Goal: Task Accomplishment & Management: Manage account settings

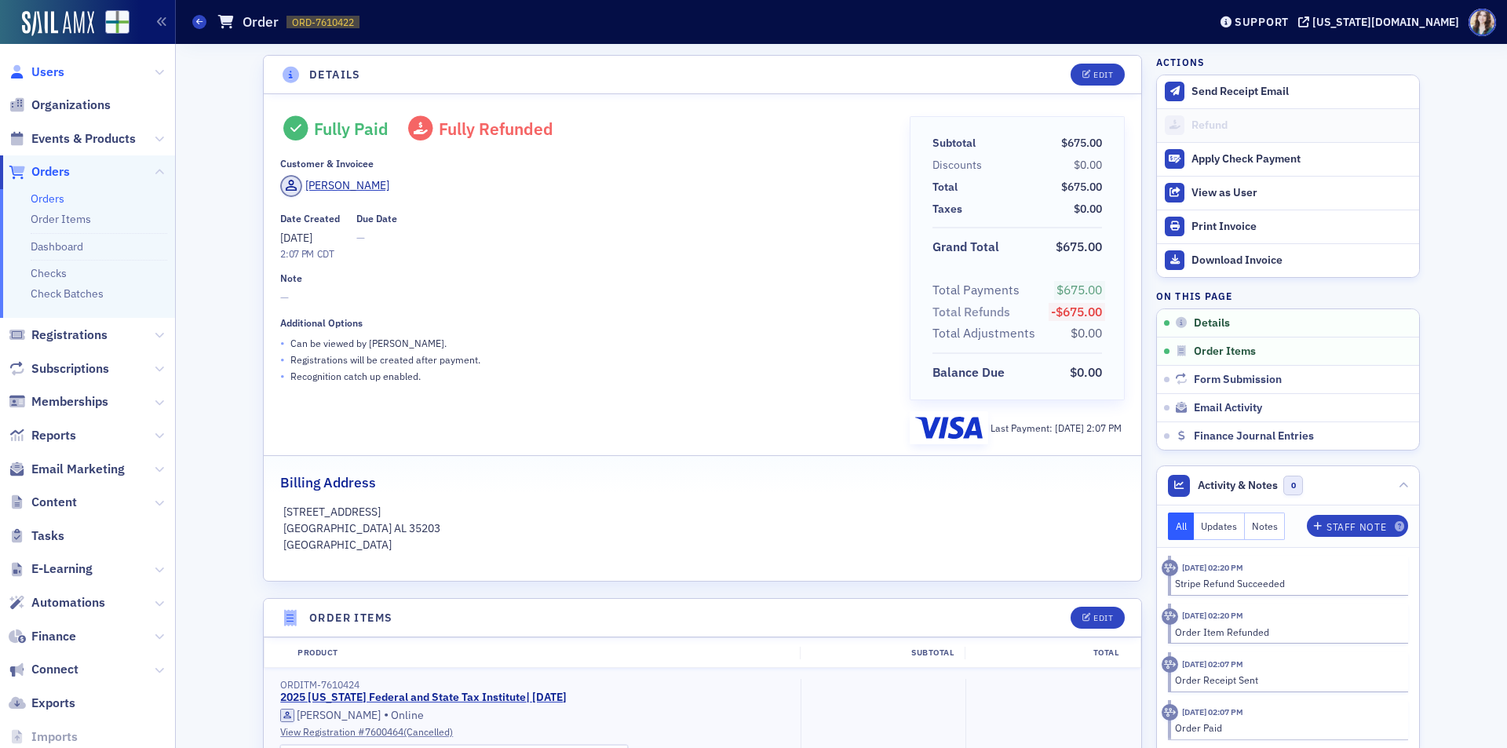
click at [51, 72] on span "Users" at bounding box center [47, 72] width 33 height 17
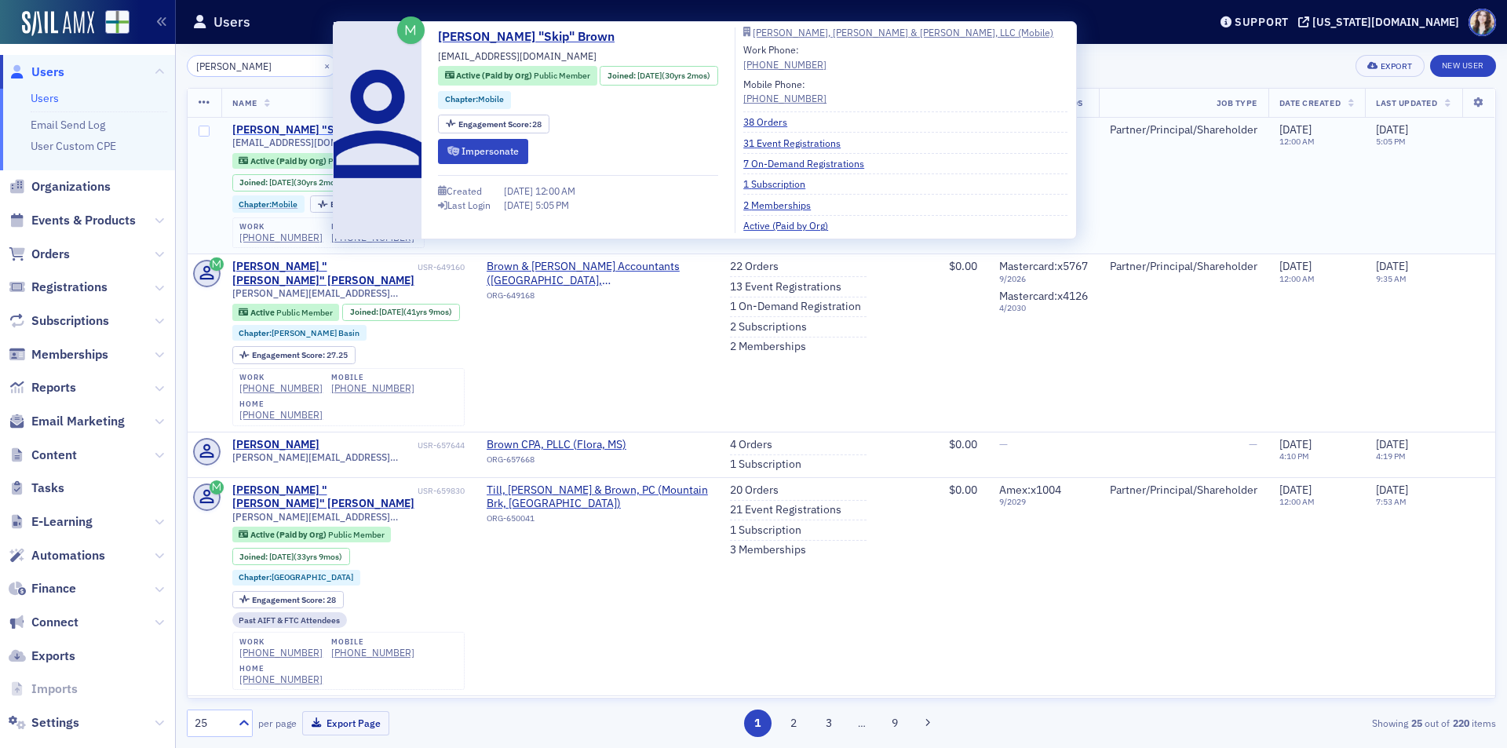
type input "skip brown"
click at [292, 126] on div "Glenn "Skip" Brown" at bounding box center [311, 130] width 159 height 14
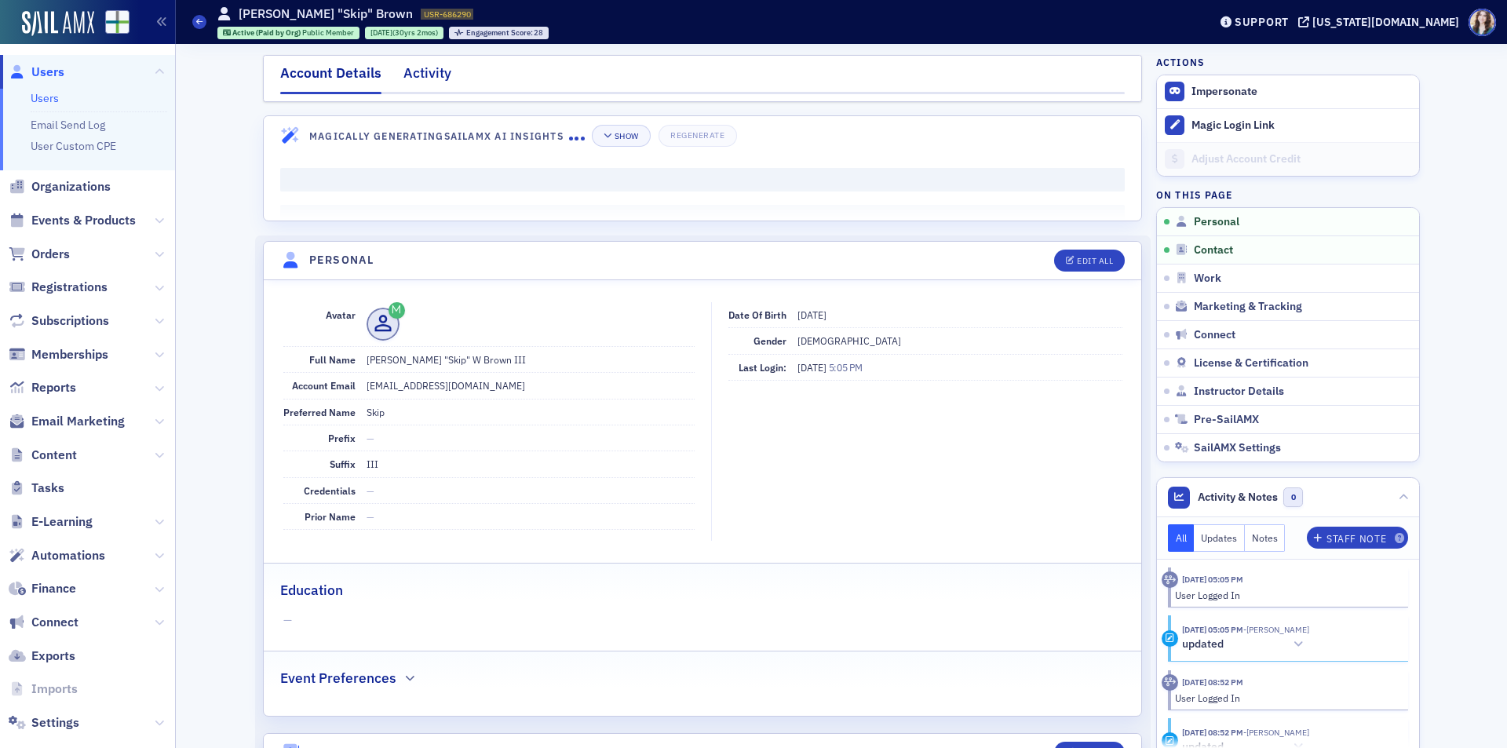
click at [411, 76] on div "Activity" at bounding box center [427, 77] width 48 height 29
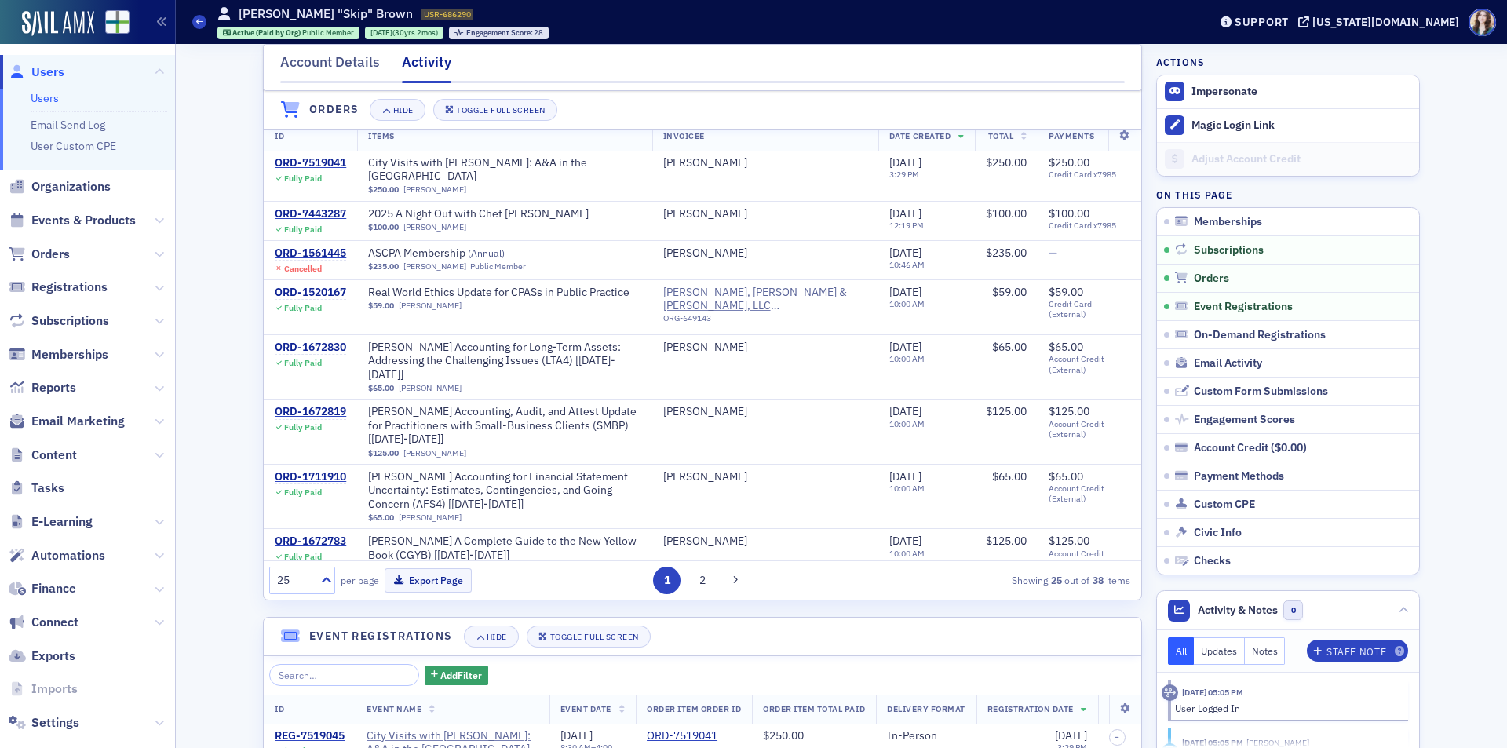
scroll to position [392, 0]
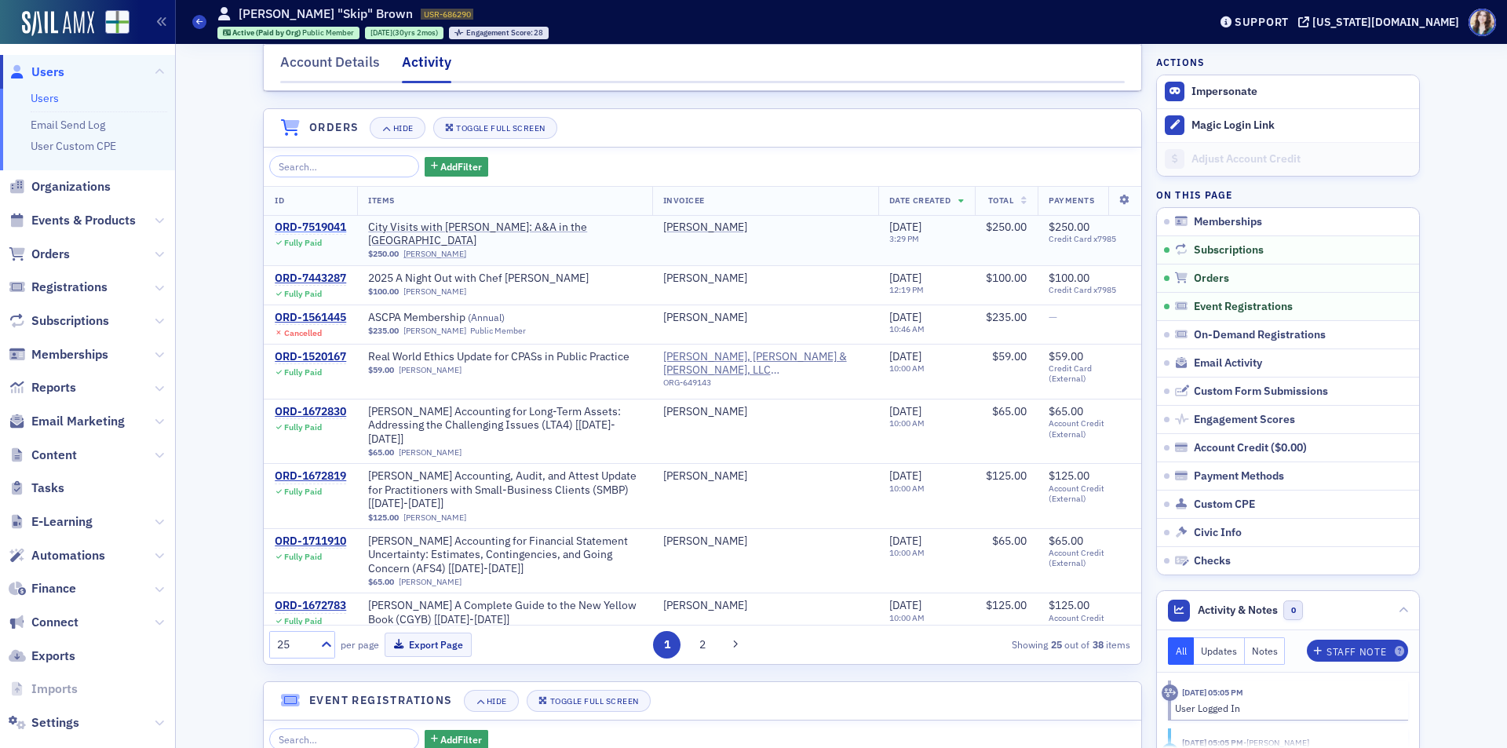
click at [322, 235] on div "ORD-7519041" at bounding box center [310, 227] width 71 height 14
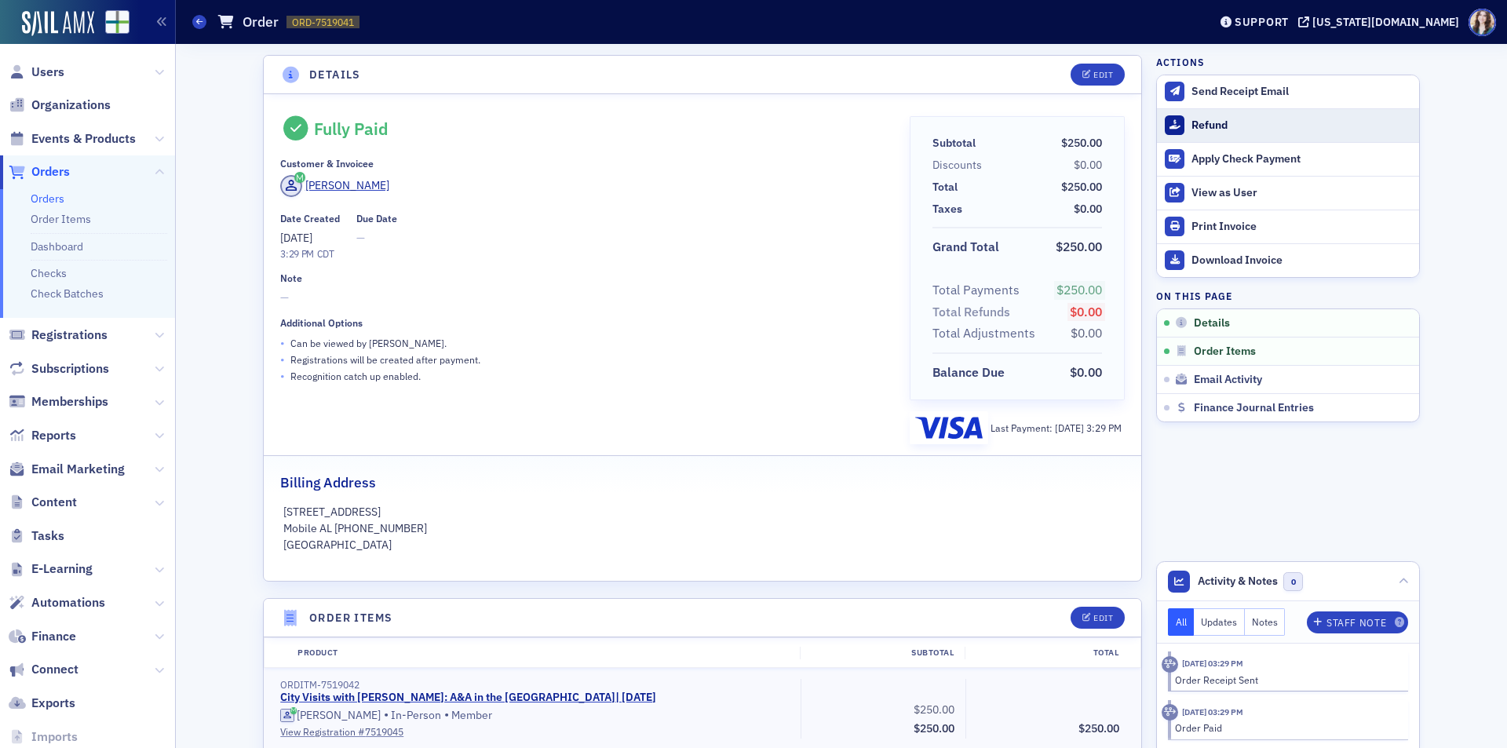
click at [1229, 128] on div "Refund" at bounding box center [1301, 125] width 220 height 14
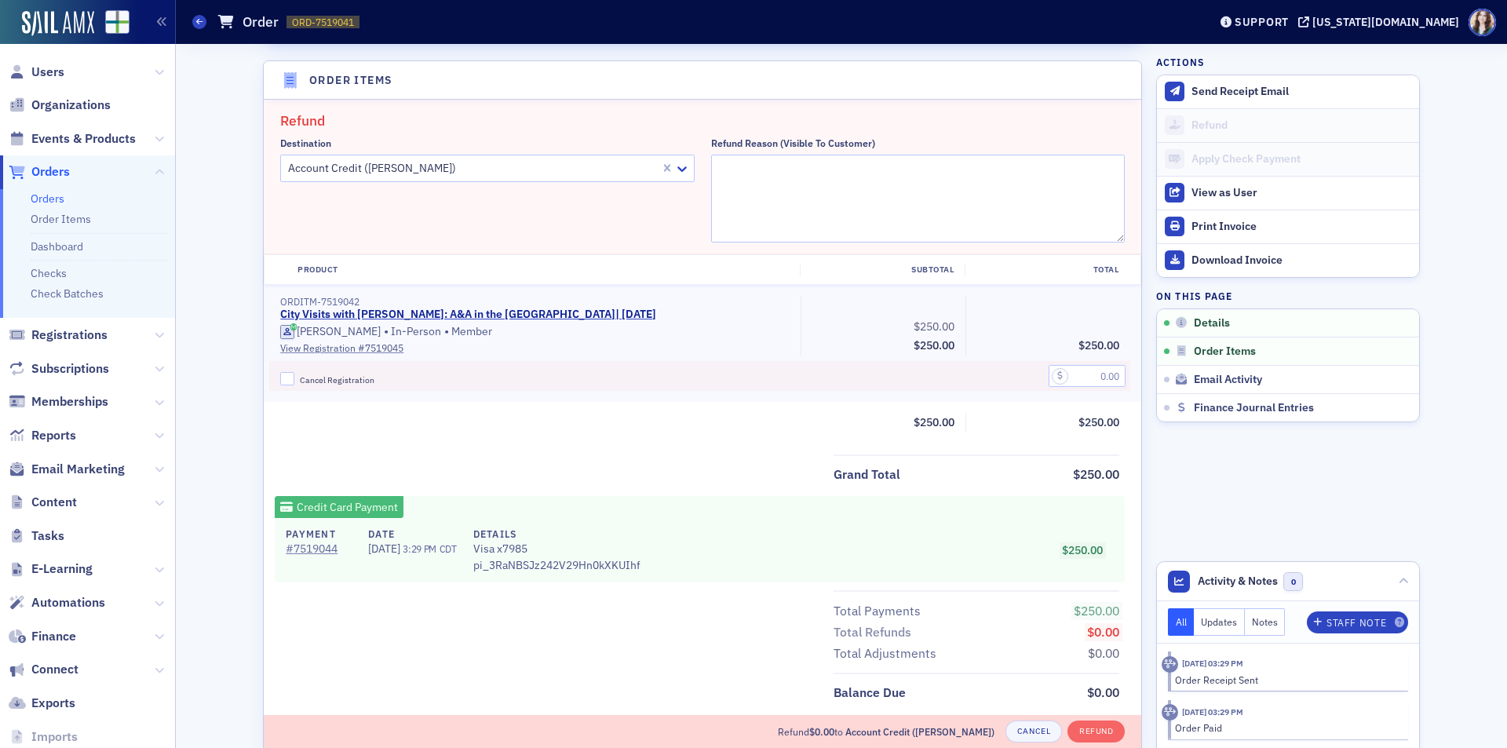
scroll to position [546, 0]
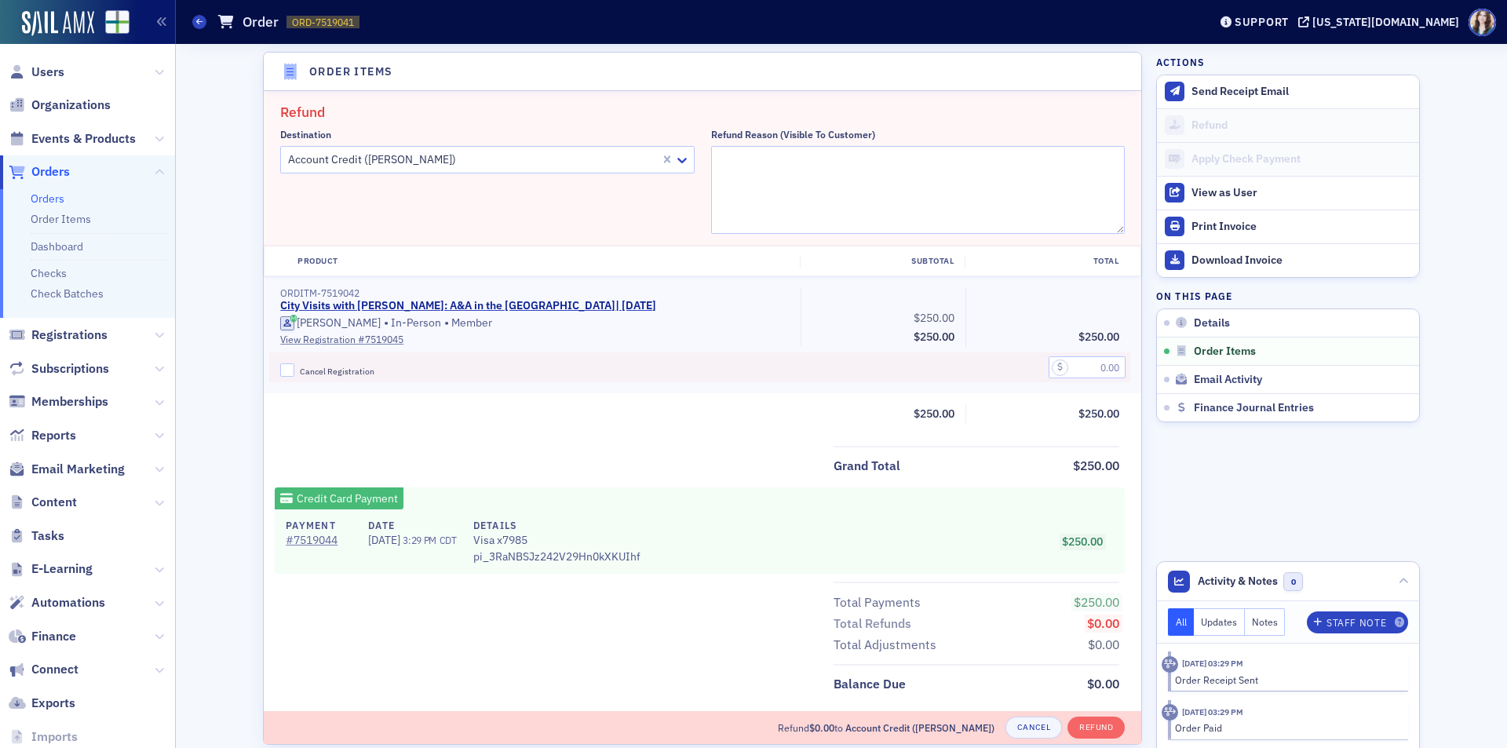
click at [503, 147] on div "Account Credit (Skip Brown)" at bounding box center [487, 159] width 414 height 27
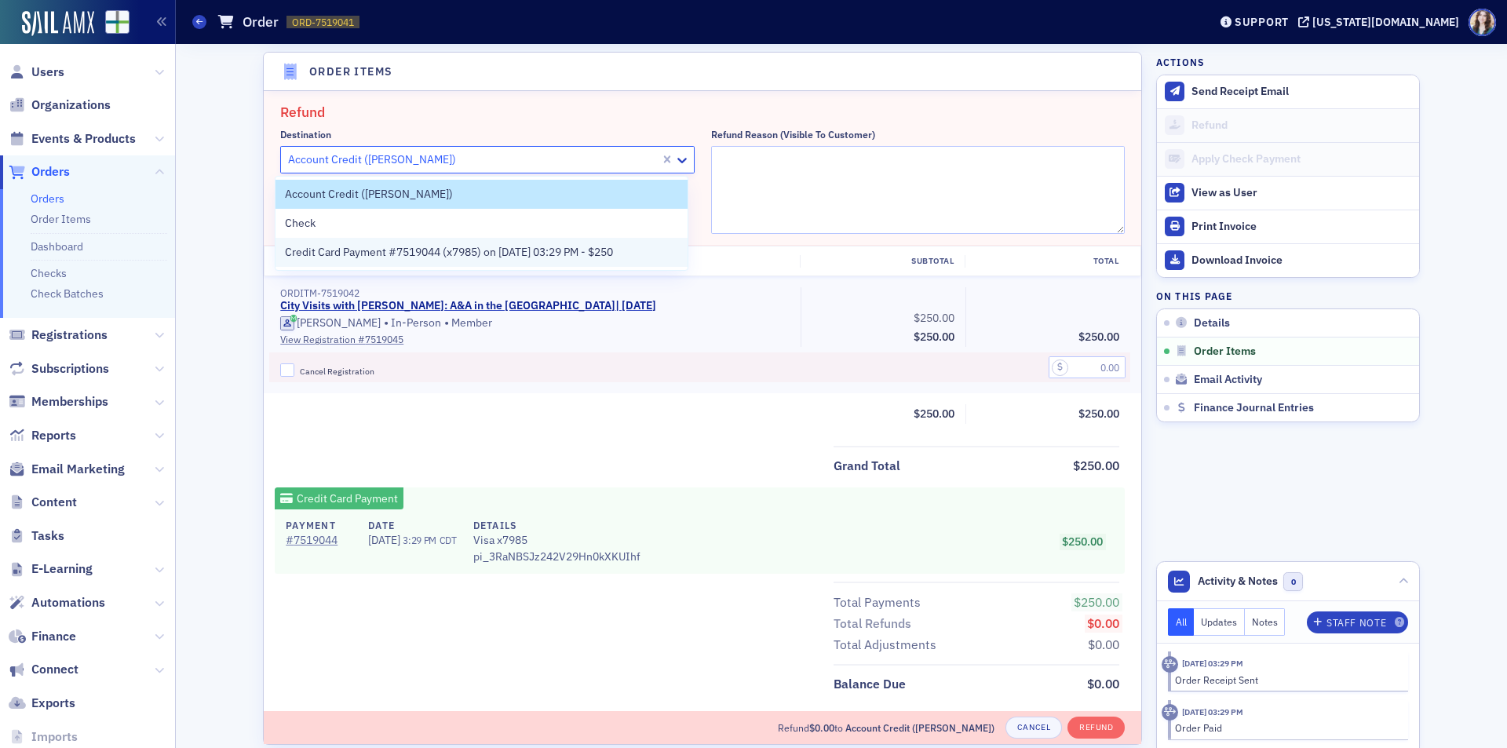
click at [449, 263] on div "Credit Card Payment #7519044 (x7985) on 6/15/2025 03:29 PM - $250" at bounding box center [481, 252] width 413 height 29
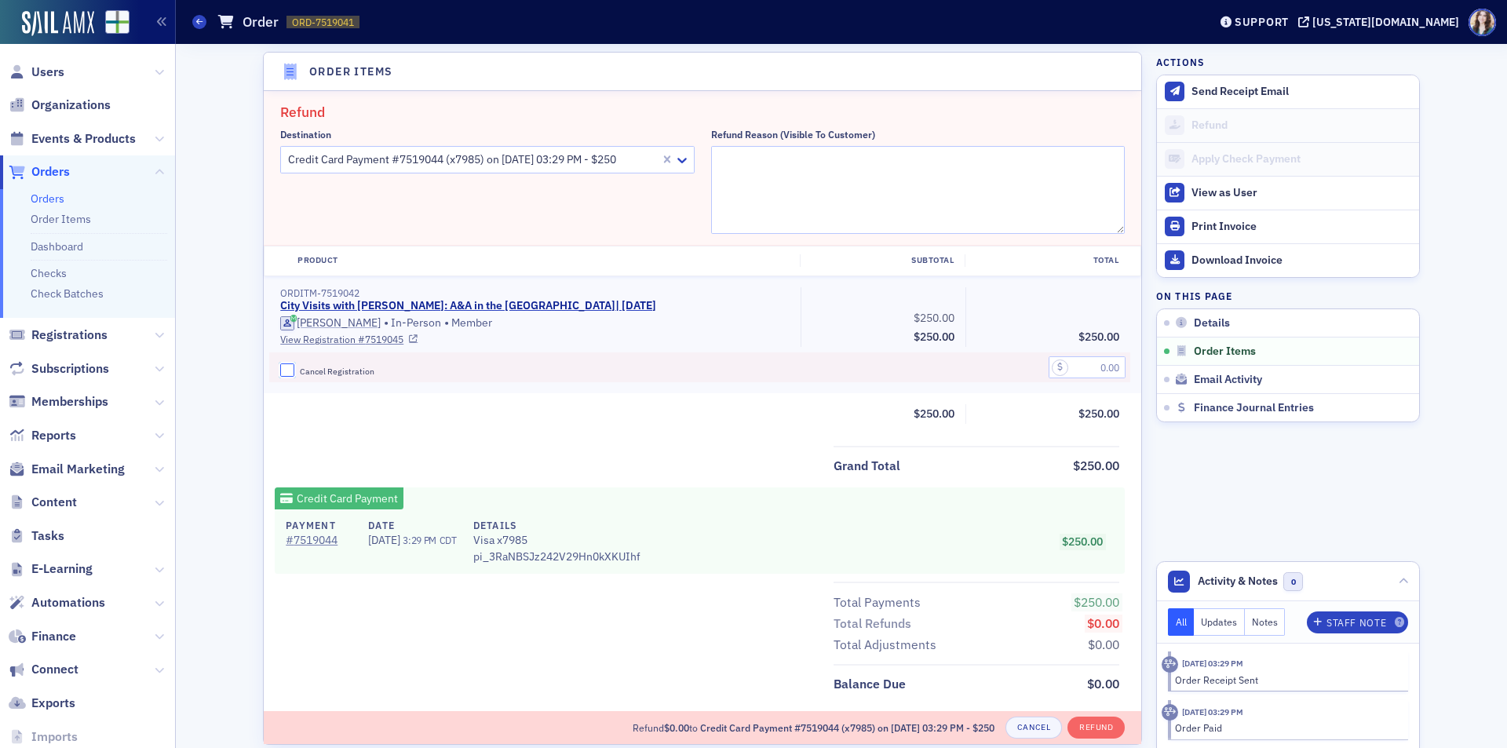
click at [282, 374] on input "Cancel Registration" at bounding box center [287, 370] width 14 height 14
checkbox input "true"
click at [1083, 364] on input "text" at bounding box center [1086, 367] width 77 height 22
type input "250.00"
click at [534, 157] on div at bounding box center [472, 160] width 372 height 20
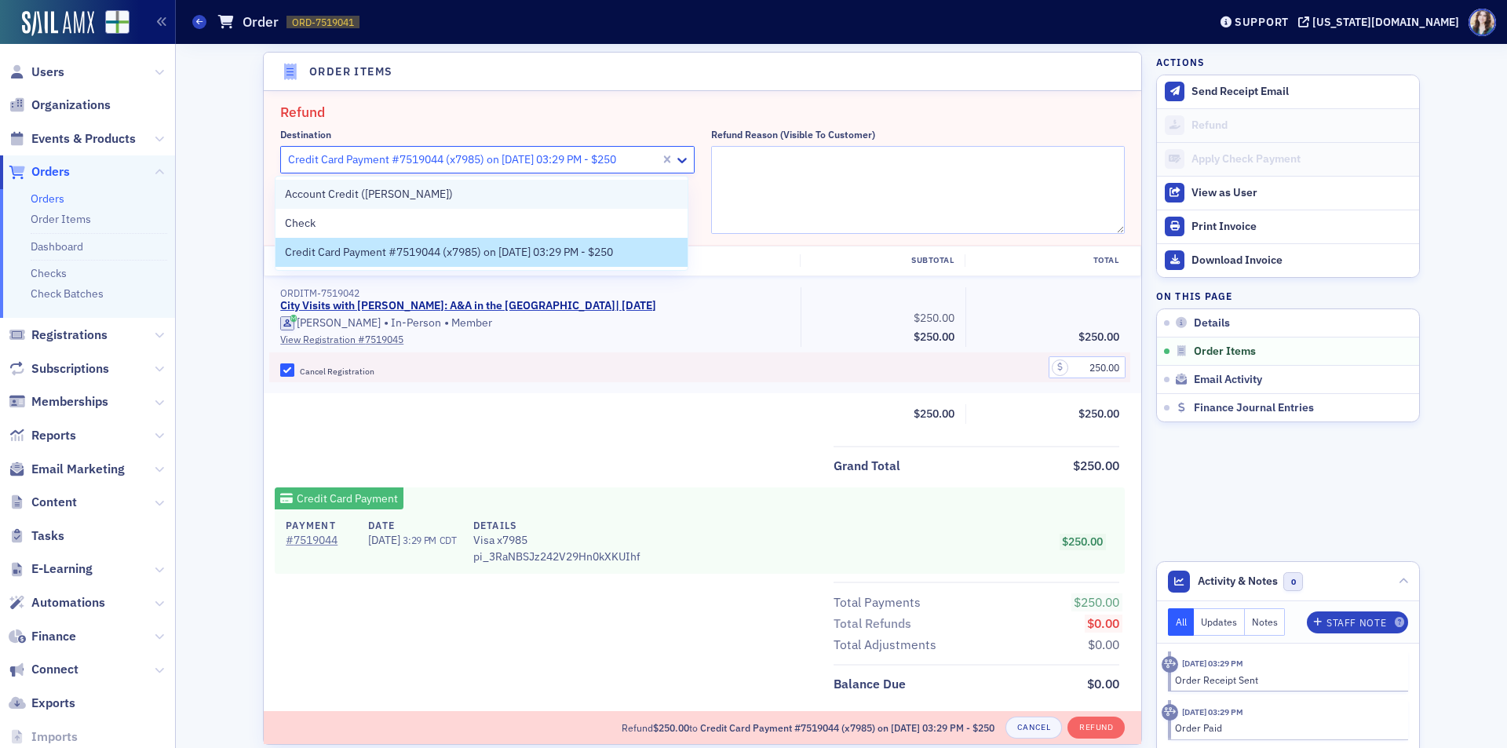
click at [524, 188] on div "Account Credit (Skip Brown)" at bounding box center [482, 194] width 394 height 16
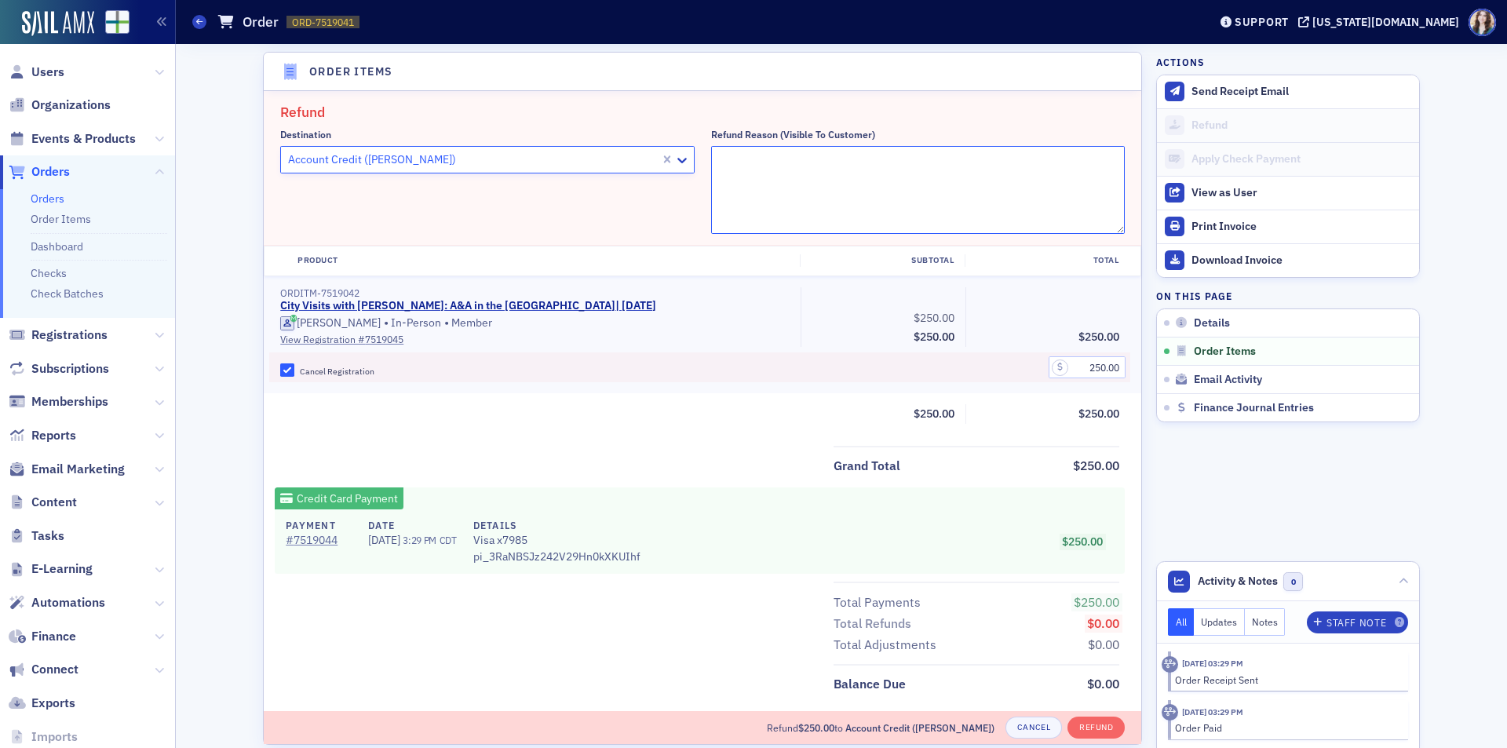
click at [754, 168] on textarea "Refund Reason (Visible to Customer)" at bounding box center [918, 190] width 414 height 88
type textarea "Unable to attend"
click at [821, 98] on fieldset "Refund Destination Account Credit (Skip Brown) Refund Reason (Visible to Custom…" at bounding box center [702, 168] width 877 height 155
click at [264, 59] on header "Order Items" at bounding box center [702, 72] width 877 height 38
click at [415, 76] on header "Order Items" at bounding box center [702, 72] width 877 height 38
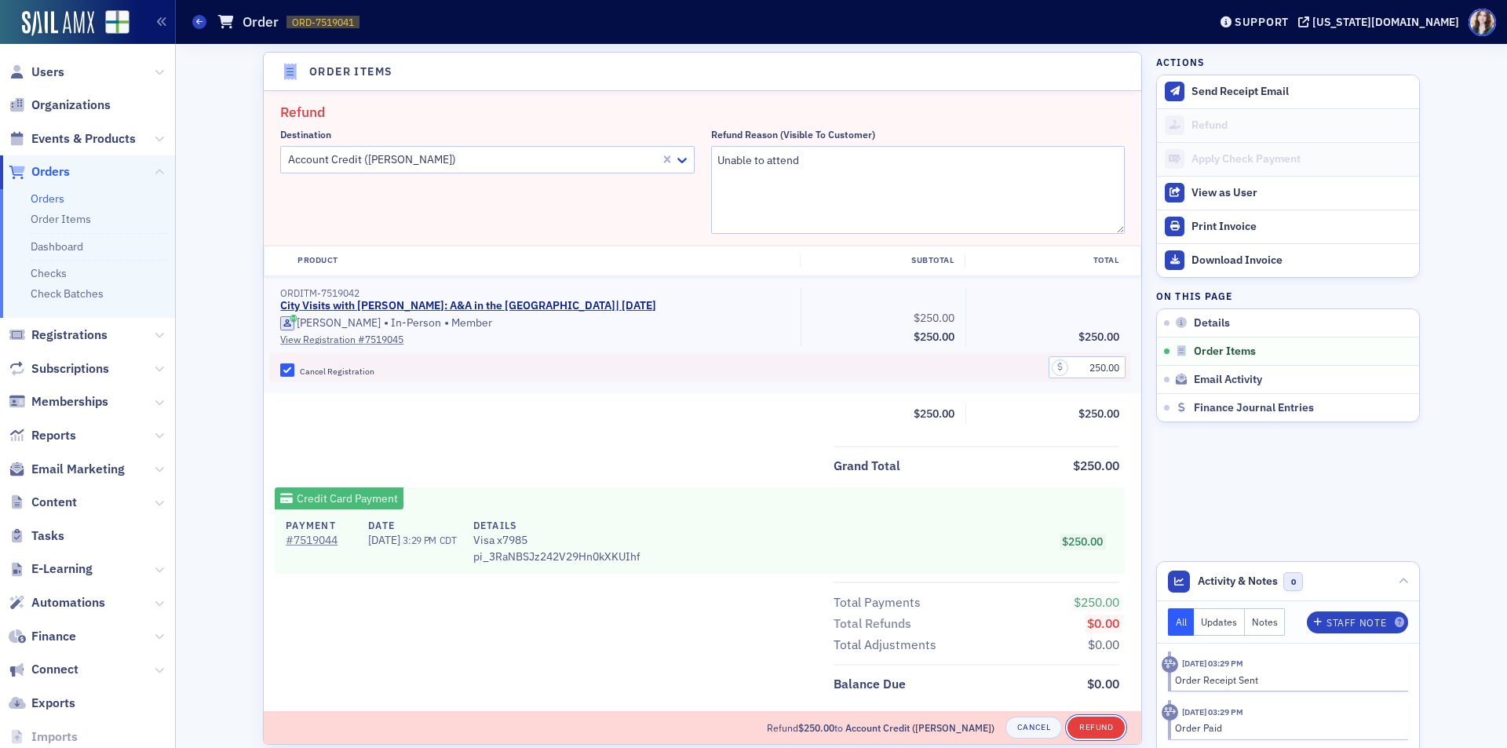
click at [1080, 725] on button "Refund" at bounding box center [1095, 727] width 57 height 22
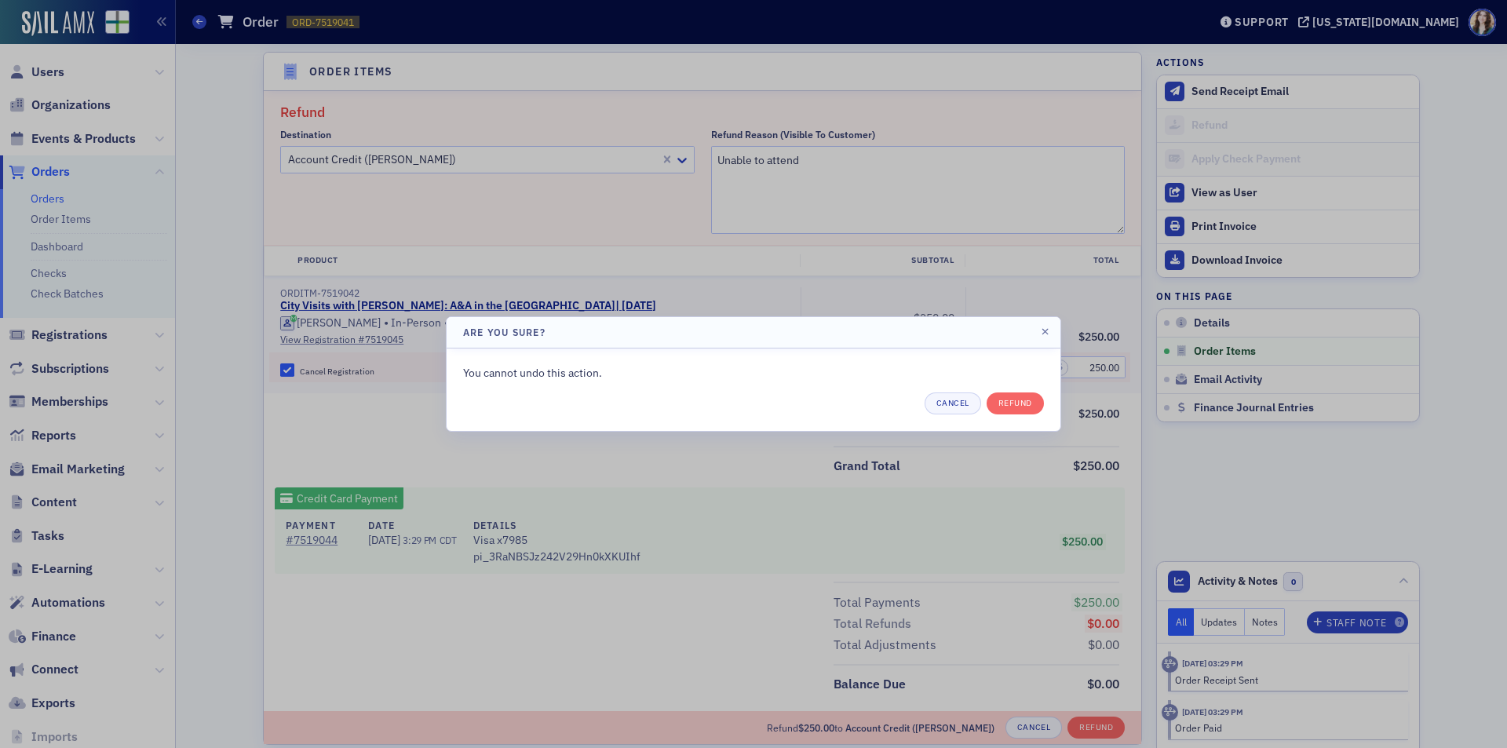
click at [588, 182] on div at bounding box center [753, 374] width 1507 height 748
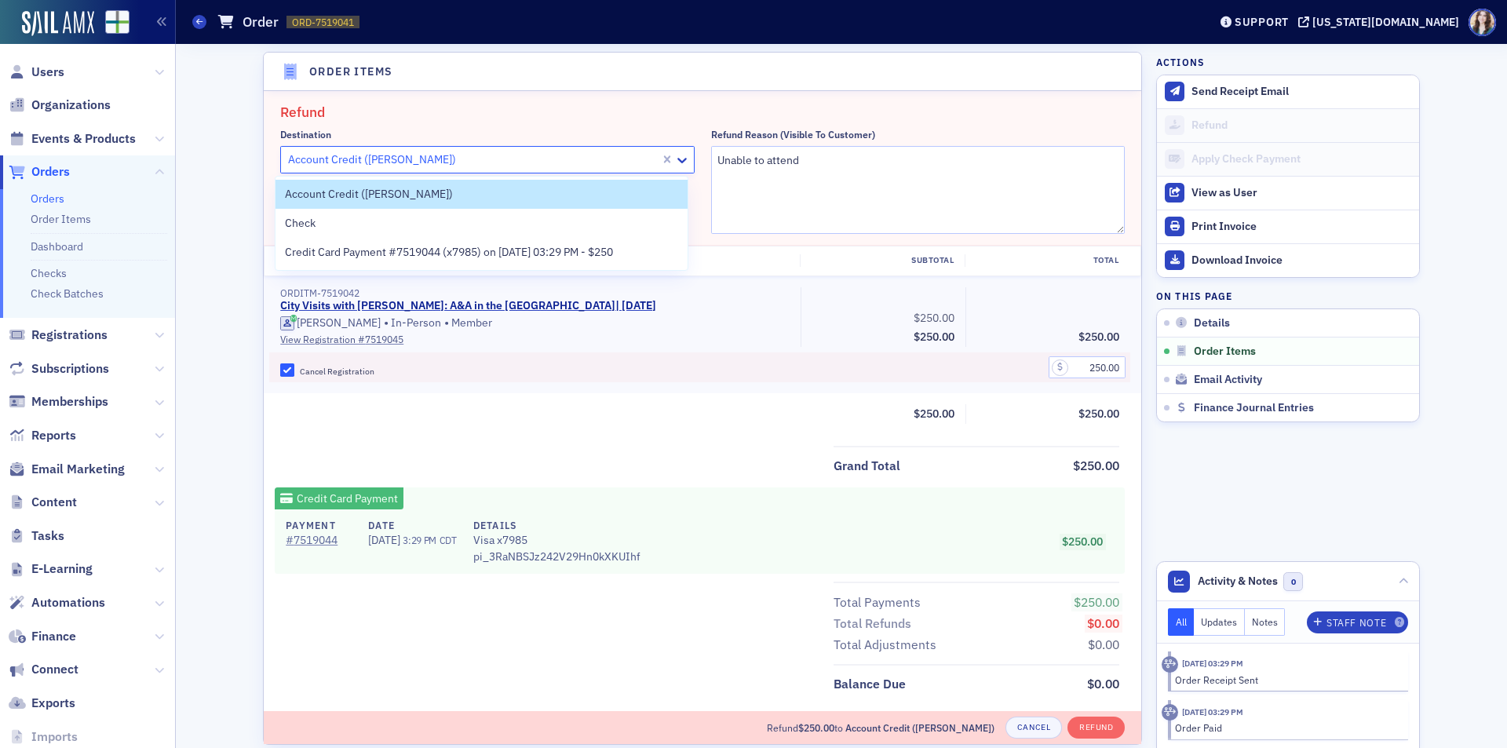
click at [612, 164] on div at bounding box center [472, 160] width 372 height 20
click at [461, 245] on span "Credit Card Payment #7519044 (x7985) on 6/15/2025 03:29 PM - $250" at bounding box center [449, 252] width 328 height 16
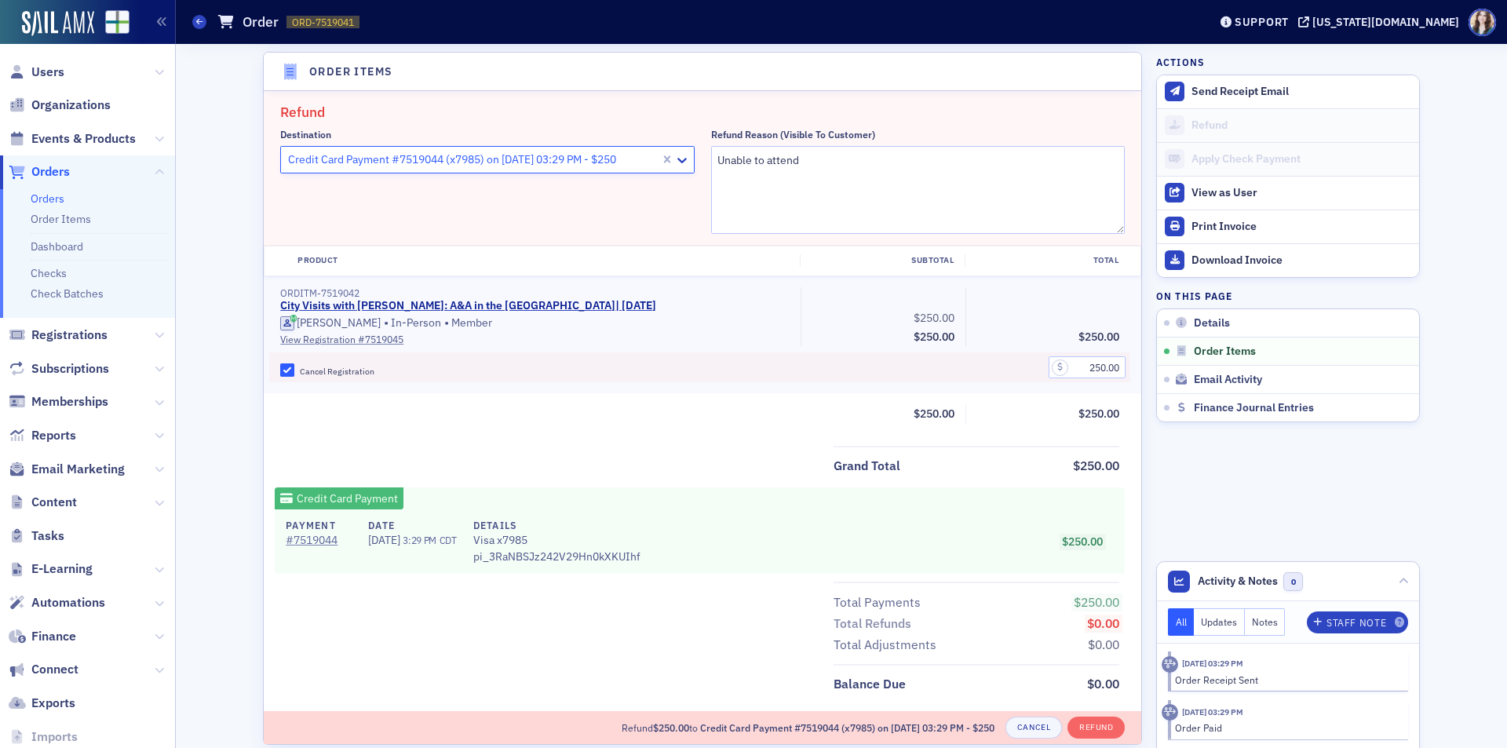
click at [533, 98] on fieldset "Refund Destination option Credit Card Payment #7519044 (x7985) on 6/15/2025 03:…" at bounding box center [702, 168] width 877 height 155
click at [1076, 723] on button "Refund" at bounding box center [1095, 727] width 57 height 22
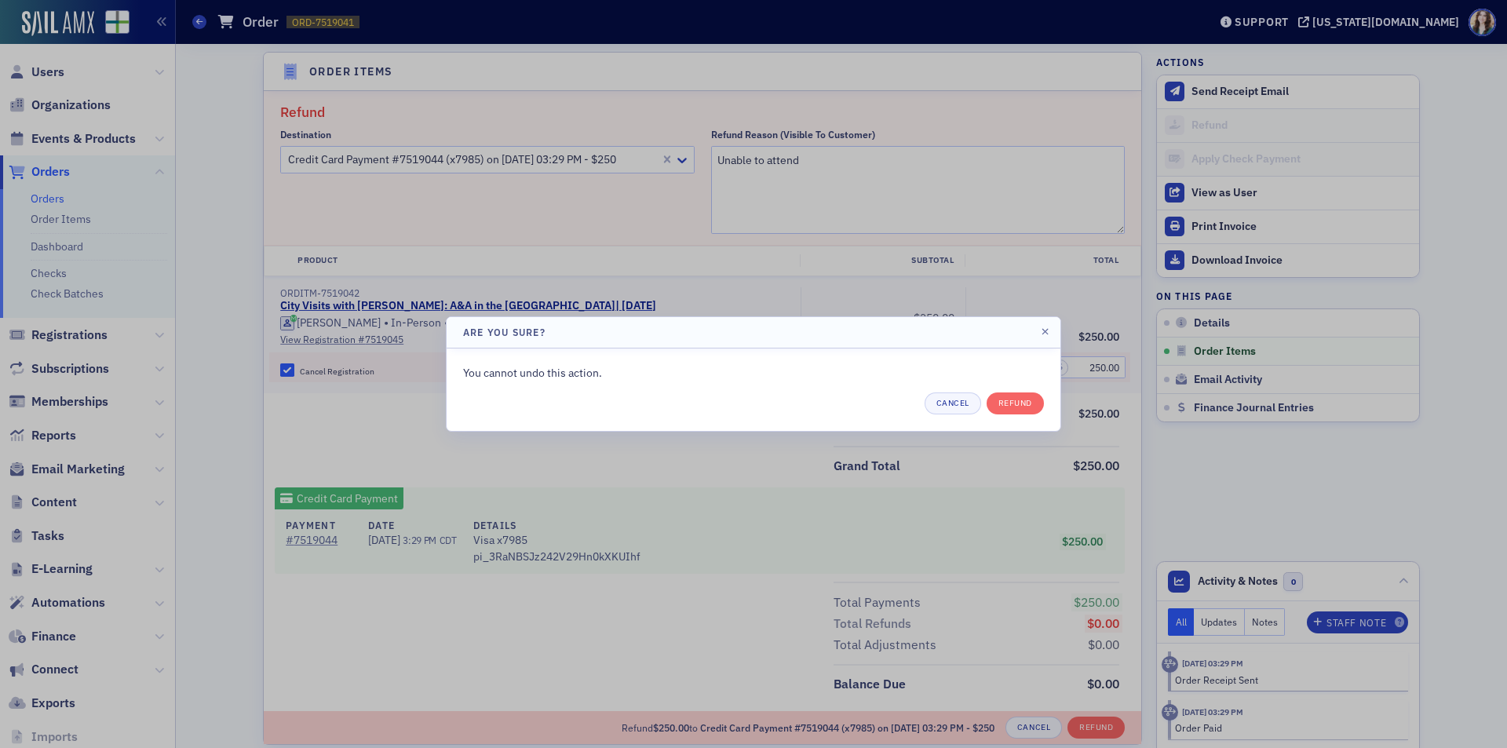
click at [949, 281] on div at bounding box center [753, 374] width 1507 height 748
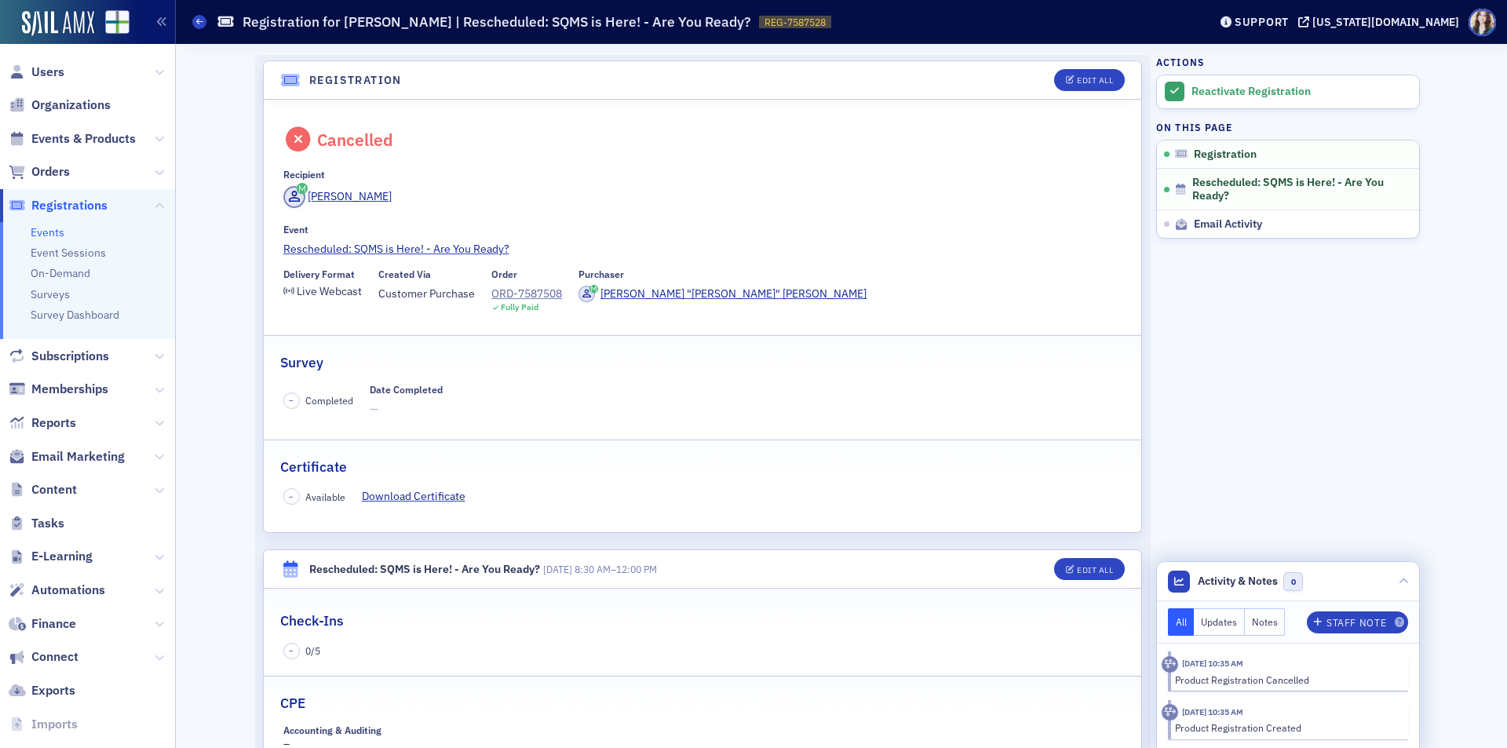
click at [1217, 623] on button "Updates" at bounding box center [1218, 621] width 51 height 27
click at [1259, 621] on button "Notes" at bounding box center [1264, 621] width 41 height 27
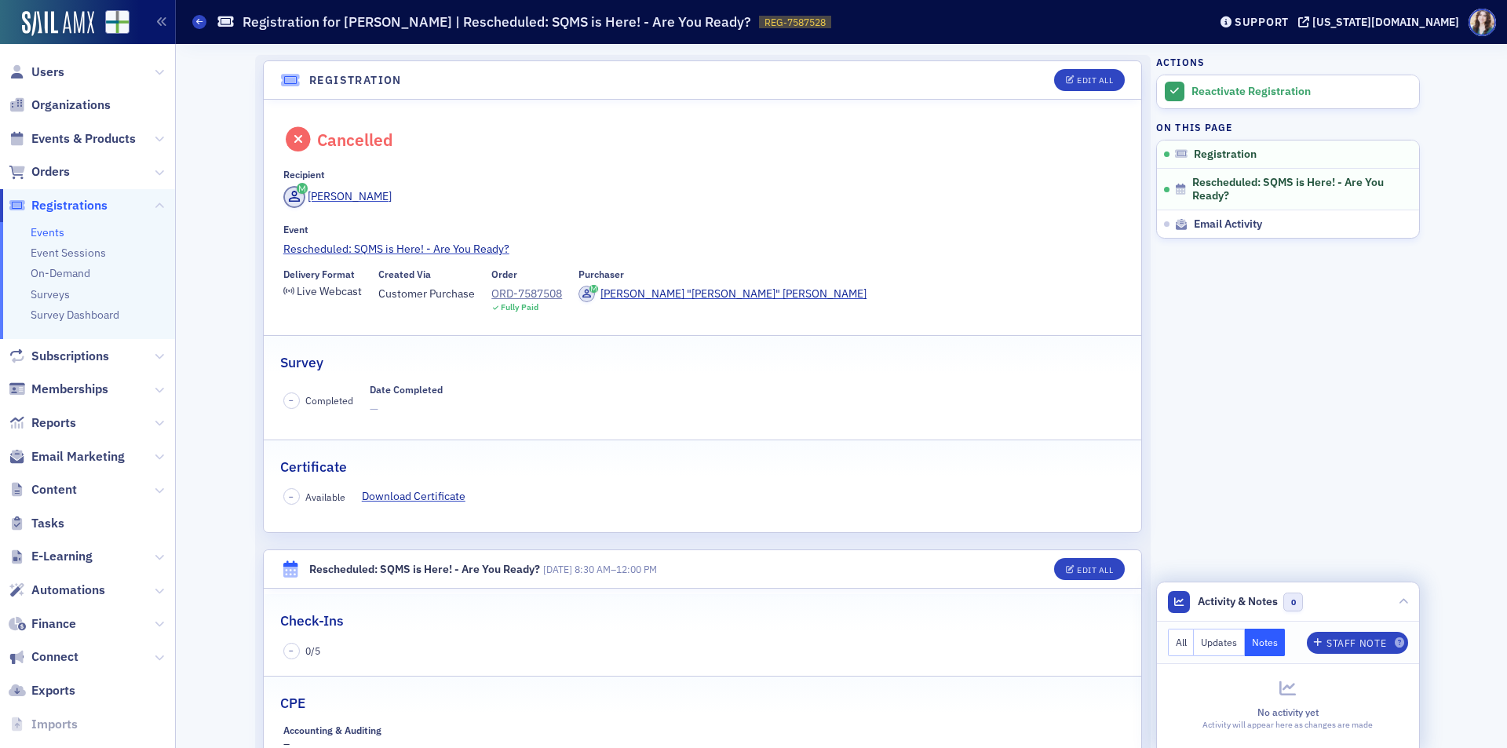
click at [1175, 645] on button "All" at bounding box center [1181, 642] width 27 height 27
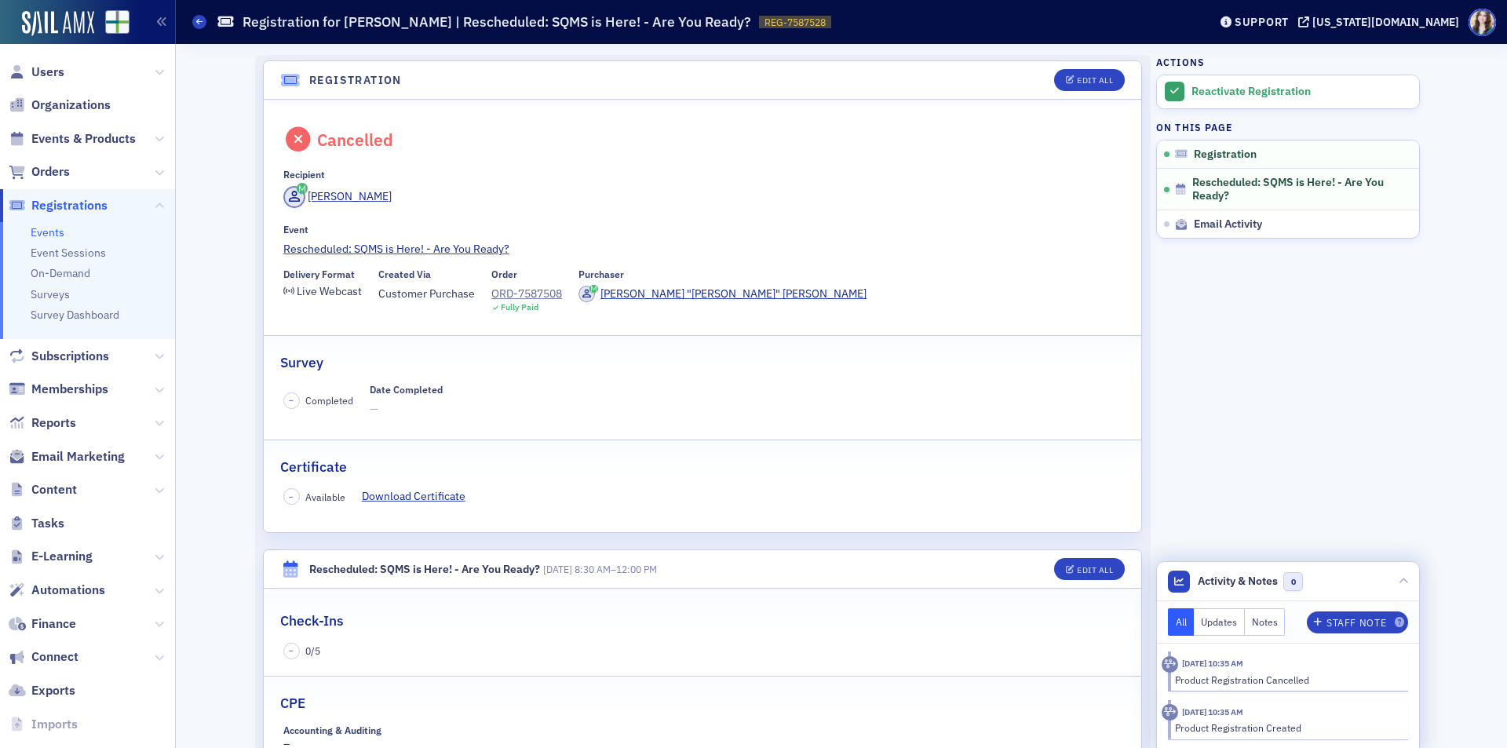
click at [997, 694] on div "CPE" at bounding box center [702, 694] width 844 height 37
click at [511, 290] on div "ORD-7587508" at bounding box center [526, 294] width 71 height 16
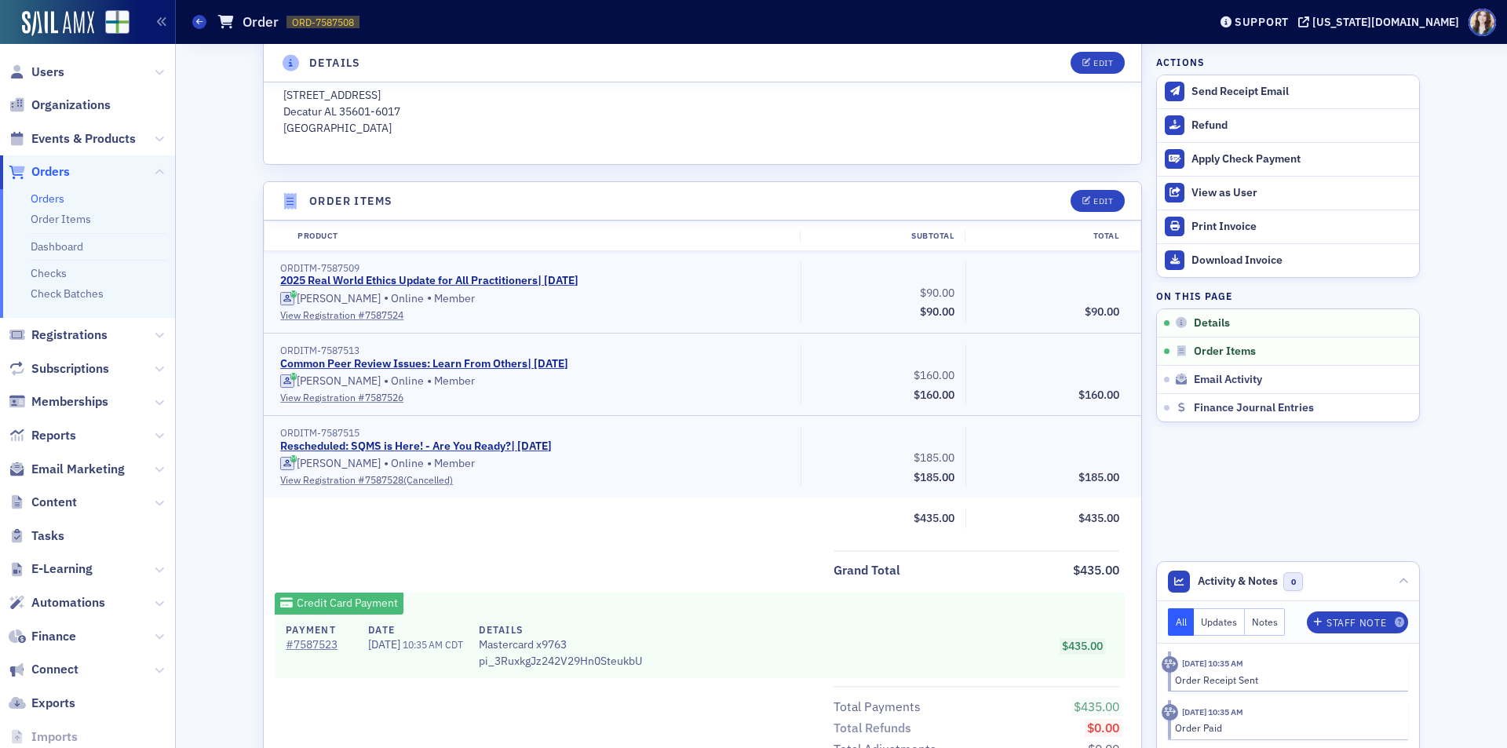
scroll to position [405, 0]
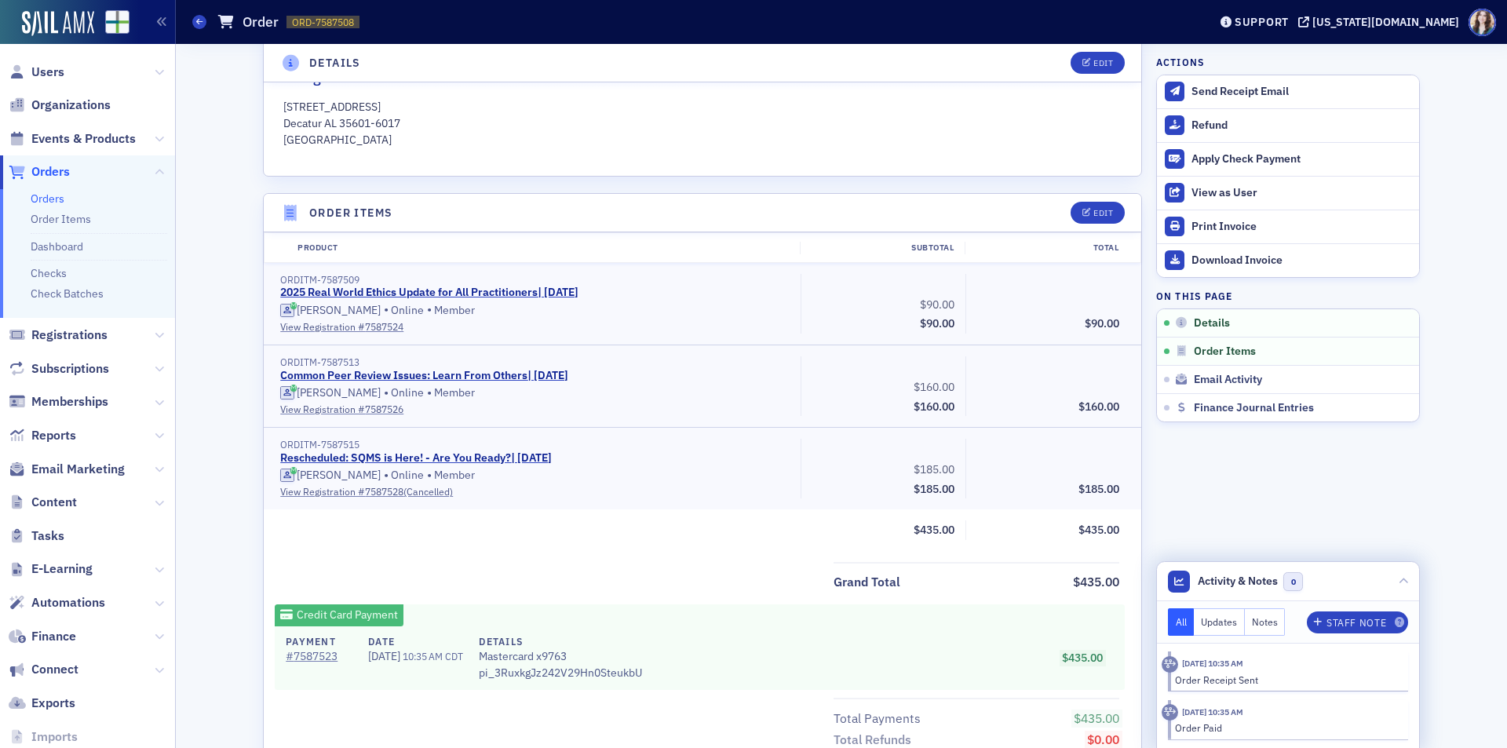
click at [1223, 629] on button "Updates" at bounding box center [1218, 621] width 51 height 27
click at [1267, 629] on button "Notes" at bounding box center [1264, 621] width 41 height 27
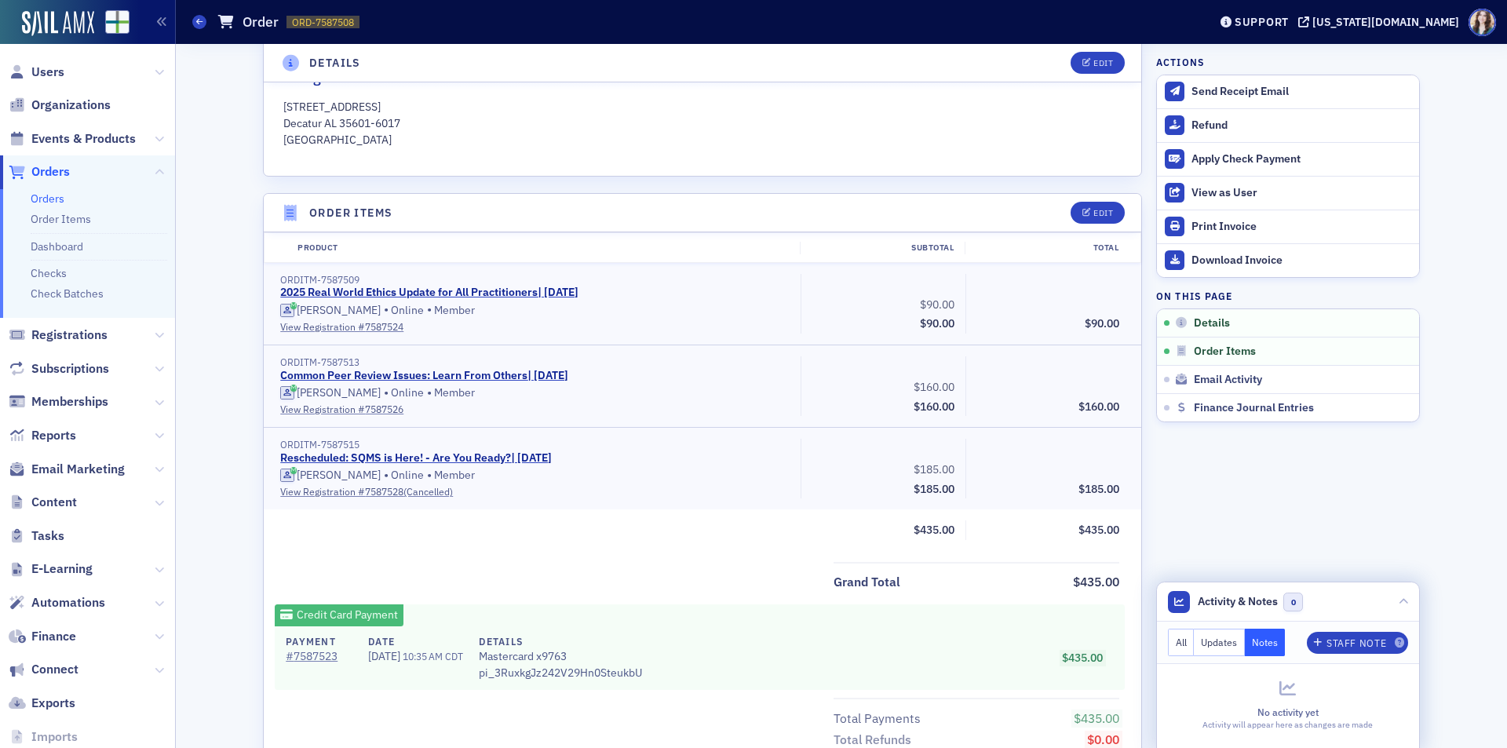
click at [1173, 650] on button "All" at bounding box center [1181, 642] width 27 height 27
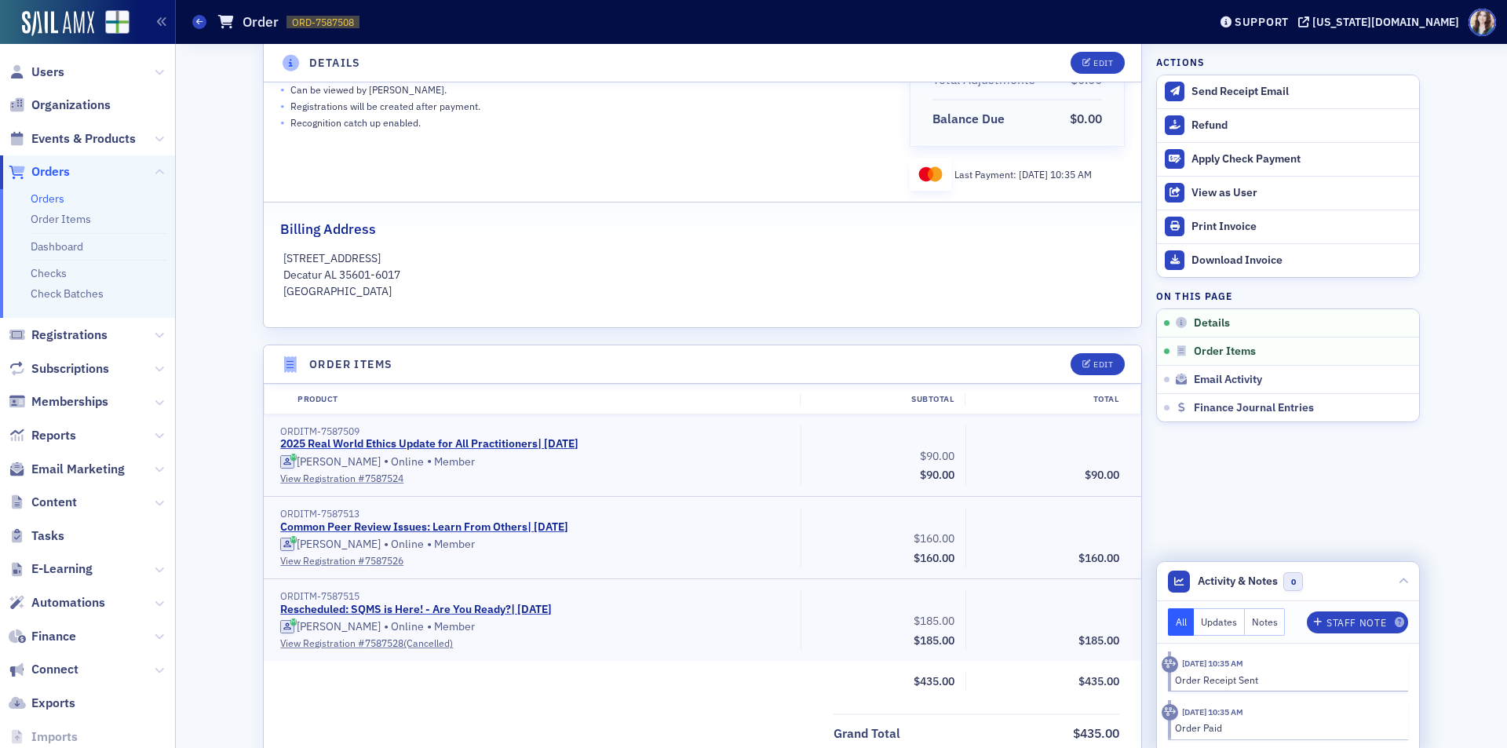
scroll to position [255, 0]
click at [853, 326] on div "Fully Paid Customer & Invoicee [PERSON_NAME] Date Created [DATE] 10:35 AM CDT D…" at bounding box center [702, 82] width 877 height 486
click at [1122, 129] on div "Fully Paid Customer & Invoicee [PERSON_NAME] Date Created [DATE] 10:35 AM CDT D…" at bounding box center [702, 82] width 877 height 486
